Goal: Entertainment & Leisure: Consume media (video, audio)

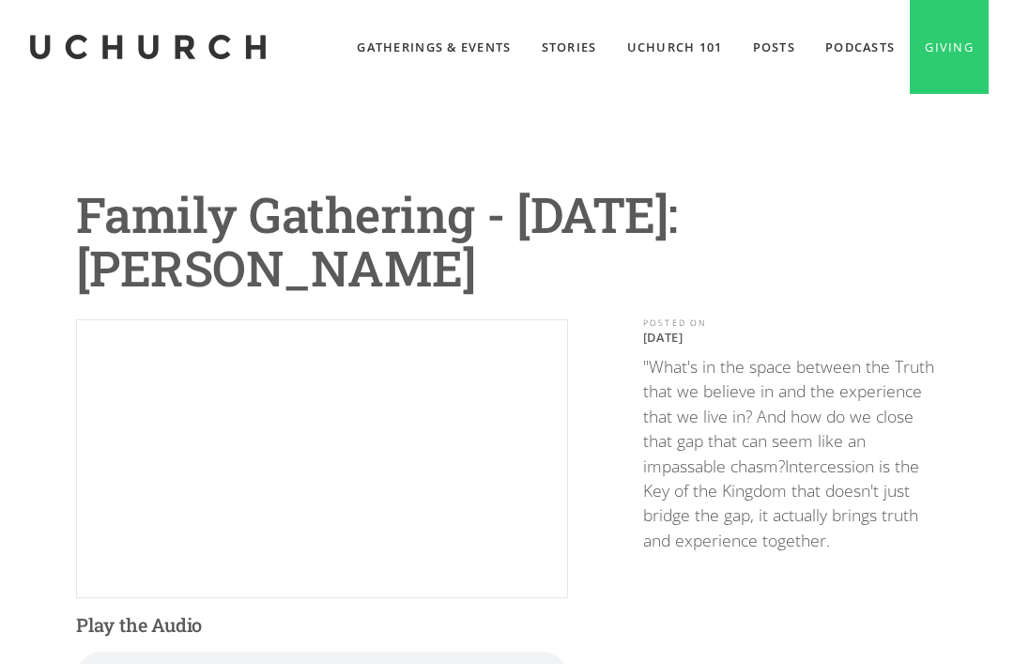
scroll to position [268, 0]
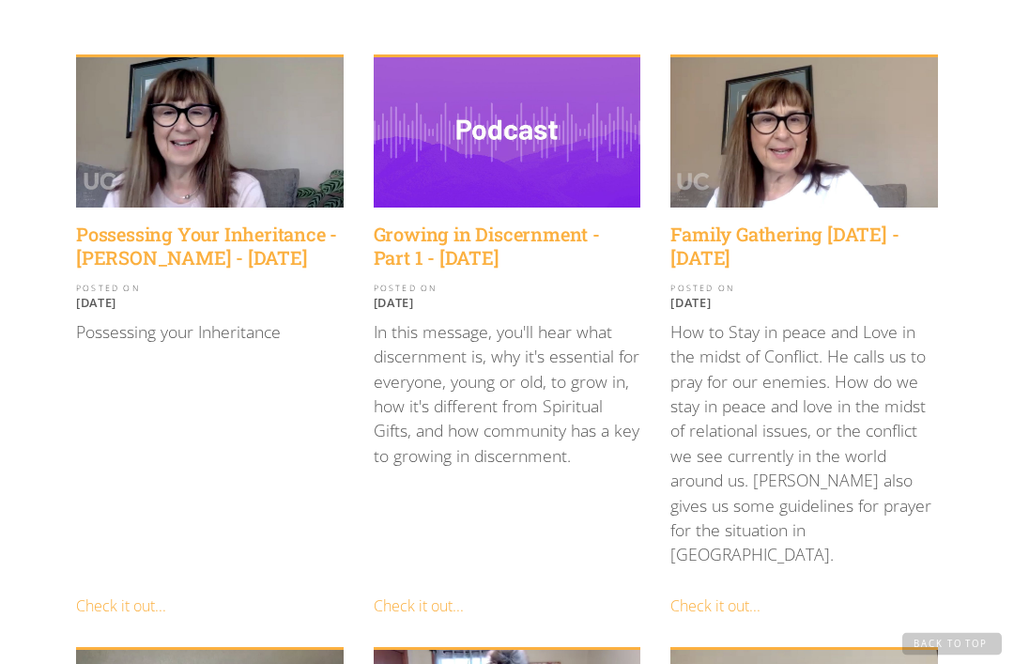
scroll to position [463, 0]
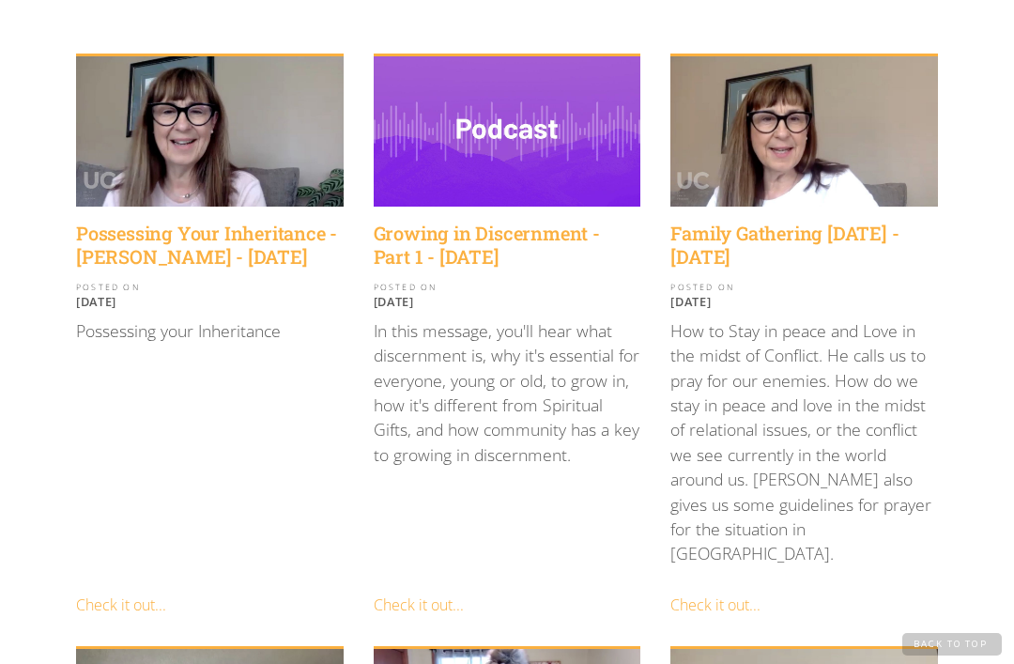
click at [542, 249] on h4 "Growing in Discernment - Part 1 - [DATE]" at bounding box center [507, 244] width 267 height 47
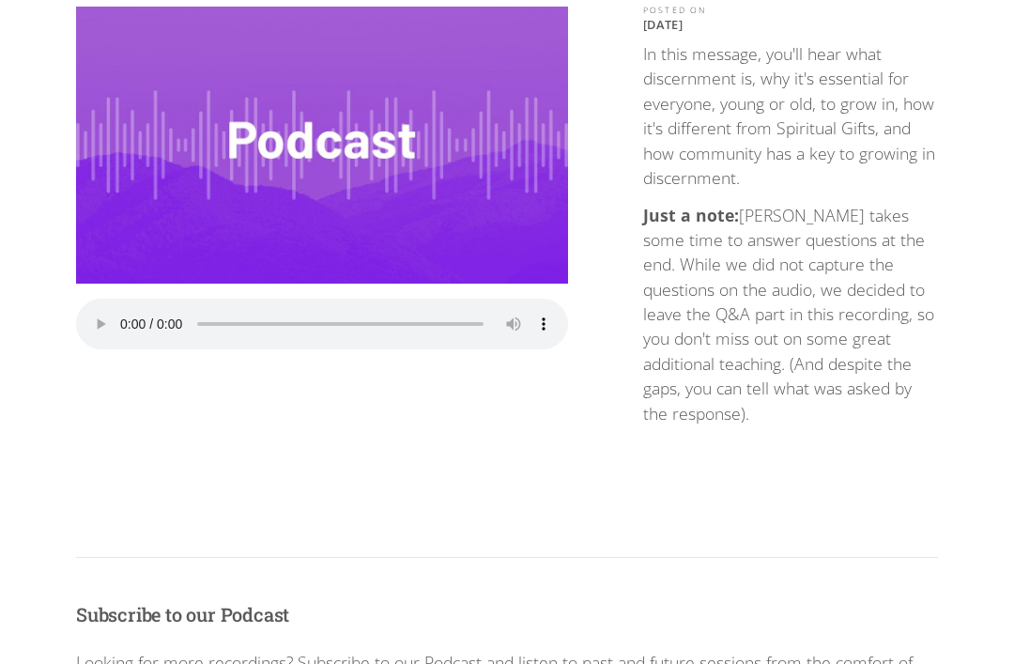
scroll to position [313, 0]
click at [126, 317] on audio "Your browser does not support the audio element." at bounding box center [322, 323] width 492 height 51
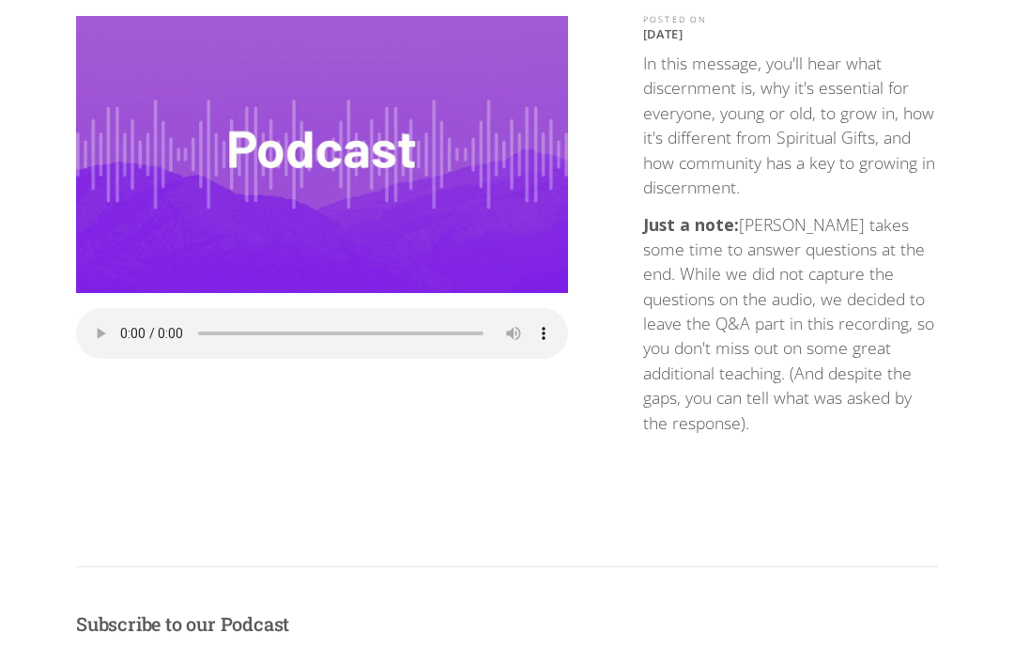
scroll to position [302, 0]
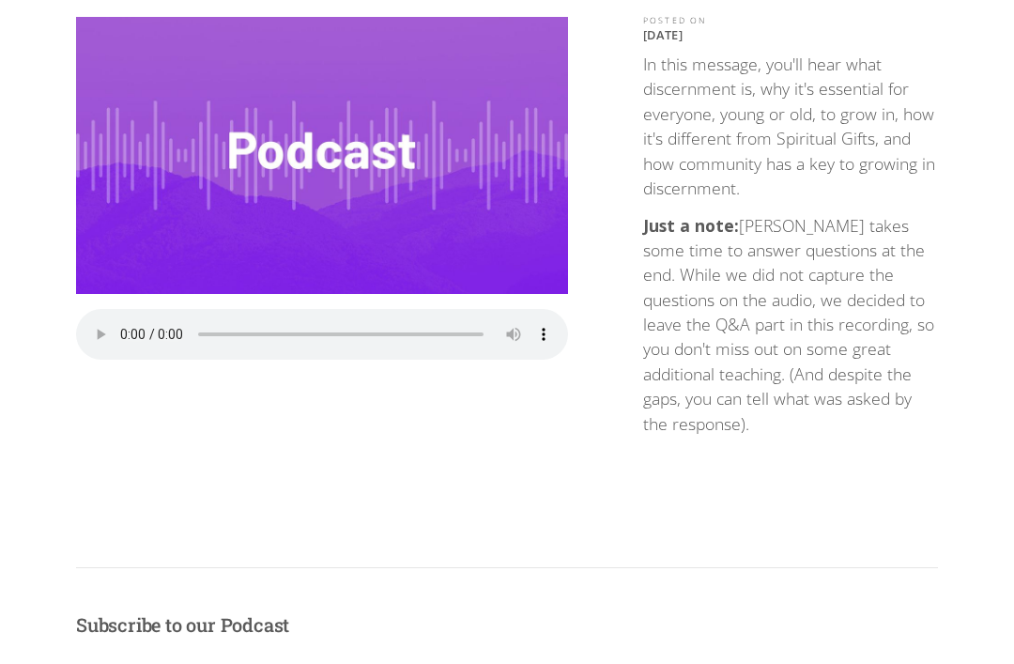
click at [269, 326] on audio "Your browser does not support the audio element." at bounding box center [322, 334] width 492 height 51
click at [396, 238] on img at bounding box center [322, 155] width 492 height 277
click at [127, 323] on audio "Your browser does not support the audio element." at bounding box center [322, 334] width 492 height 51
click at [121, 318] on audio "Your browser does not support the audio element." at bounding box center [322, 334] width 492 height 51
click at [118, 328] on audio "Your browser does not support the audio element." at bounding box center [322, 334] width 492 height 51
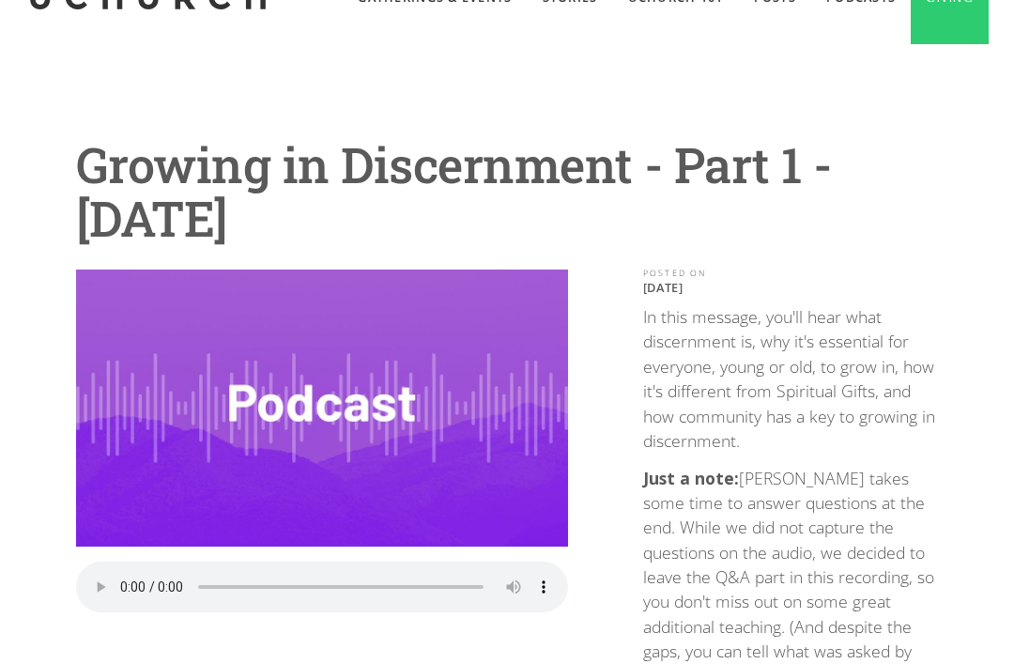
scroll to position [0, 0]
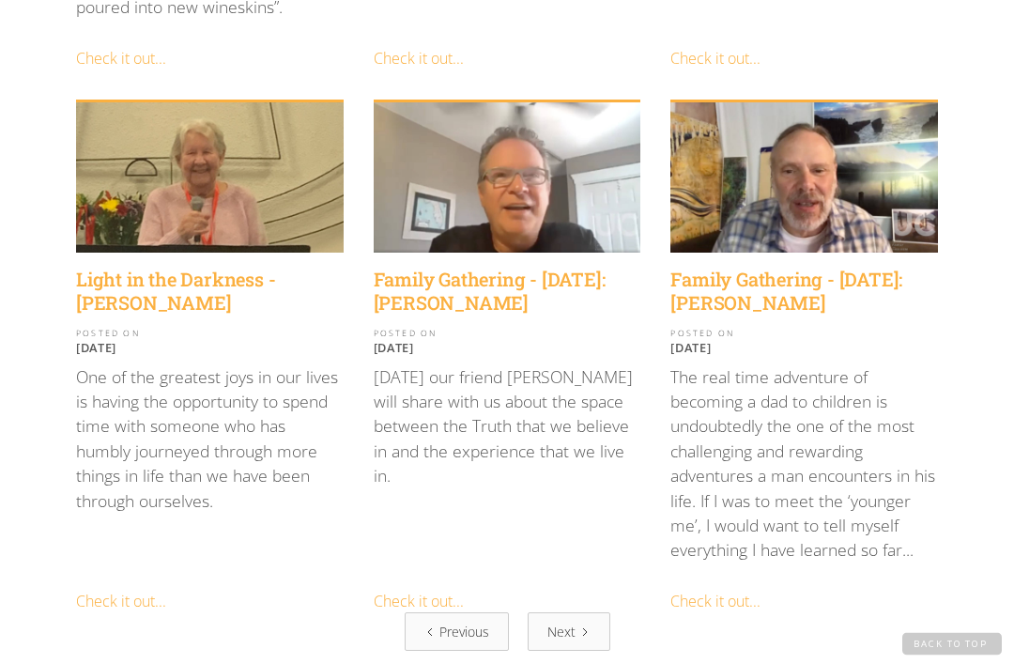
scroll to position [2144, 0]
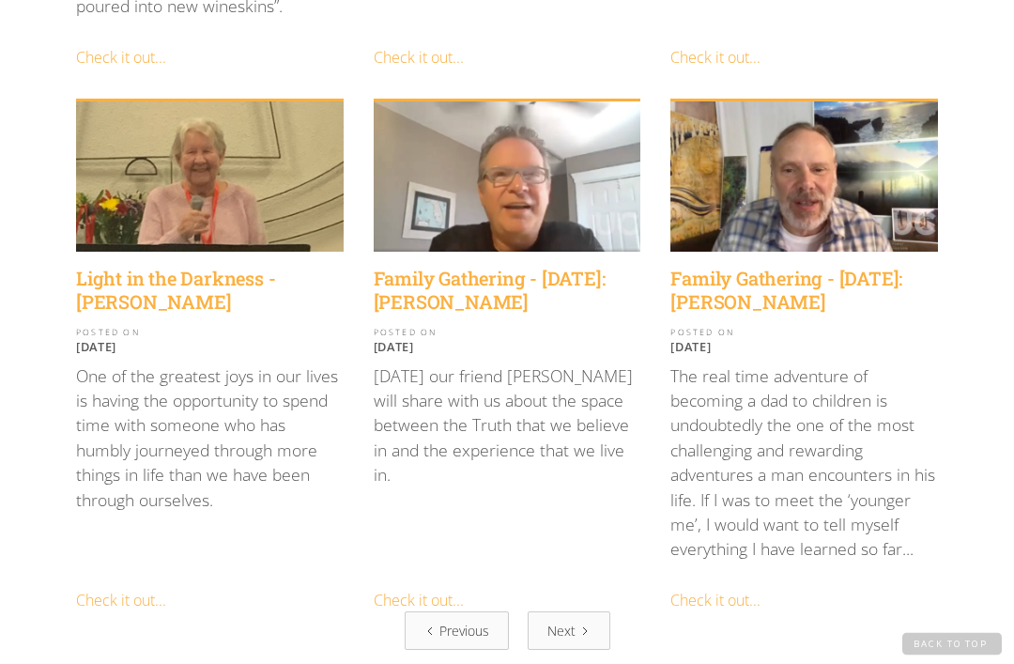
click at [464, 621] on div "Previous" at bounding box center [464, 631] width 50 height 20
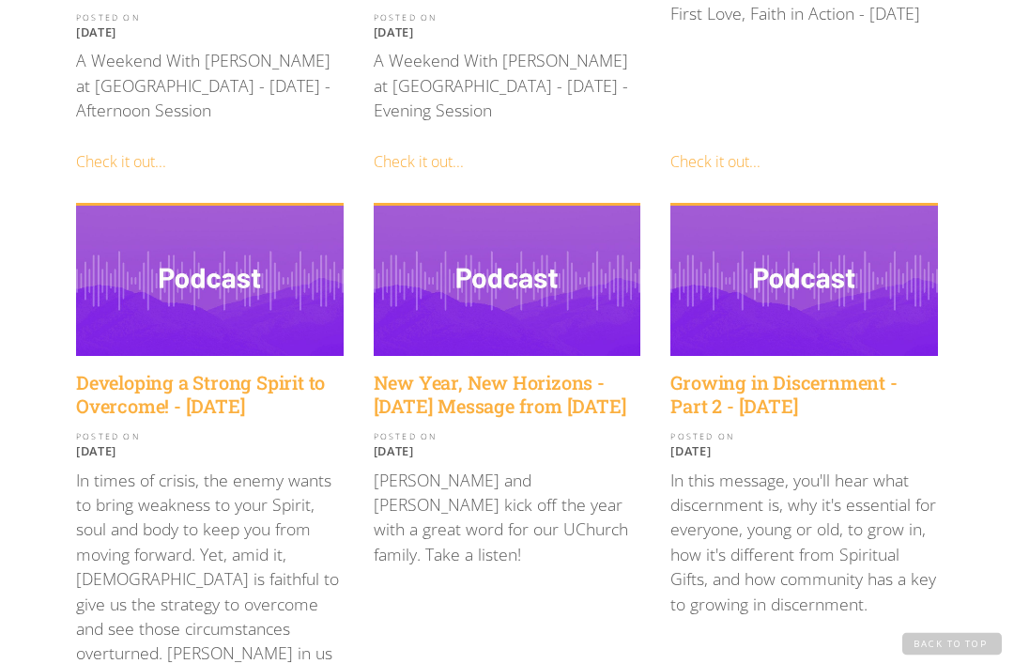
scroll to position [2010, 0]
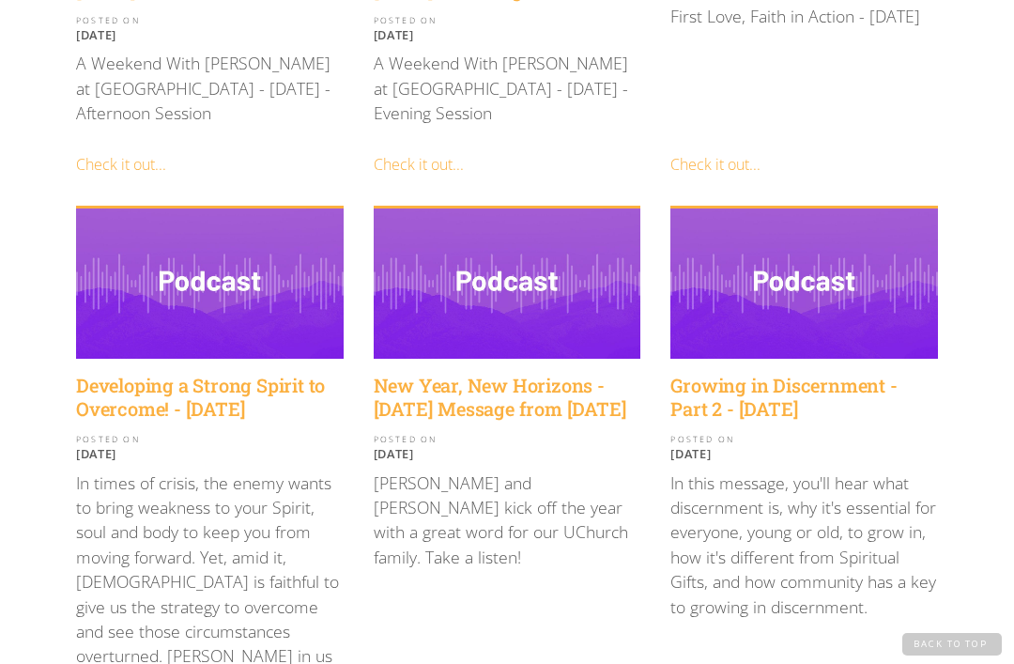
click at [805, 374] on h4 "Growing in Discernment - Part 2 - [DATE]" at bounding box center [803, 397] width 267 height 47
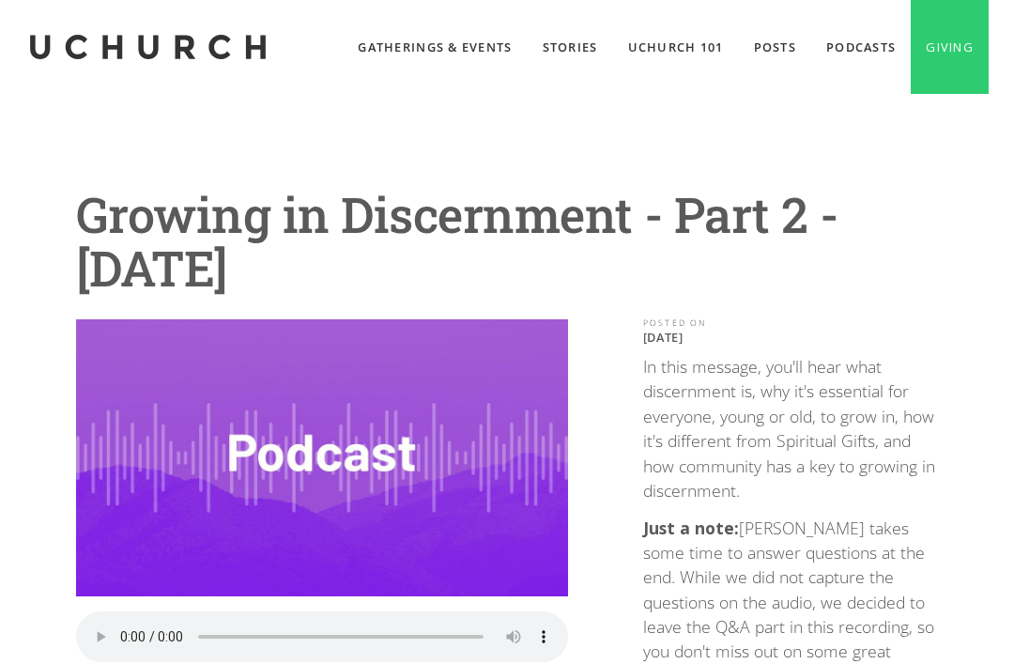
click at [828, 469] on p "In this message, you'll hear what discernment is, why it's essential for everyo…" at bounding box center [790, 428] width 295 height 148
